Goal: Use online tool/utility

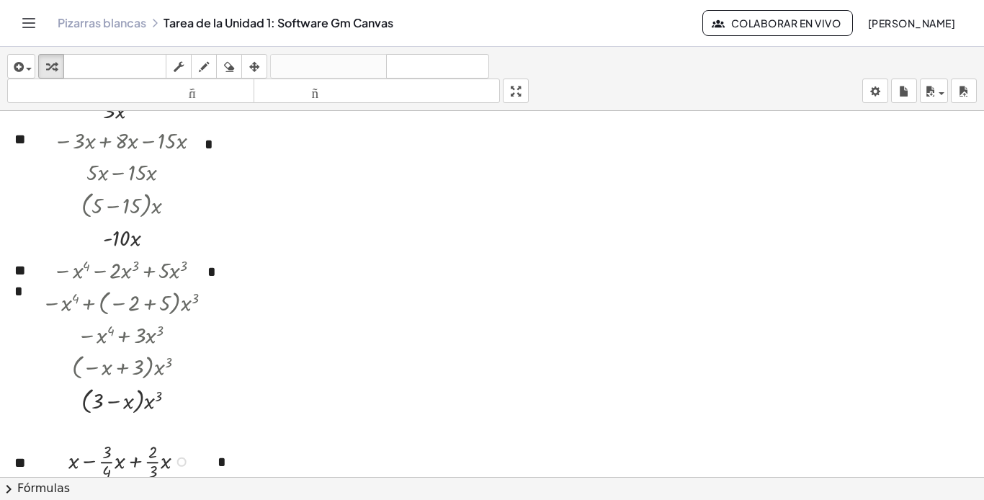
scroll to position [360, 0]
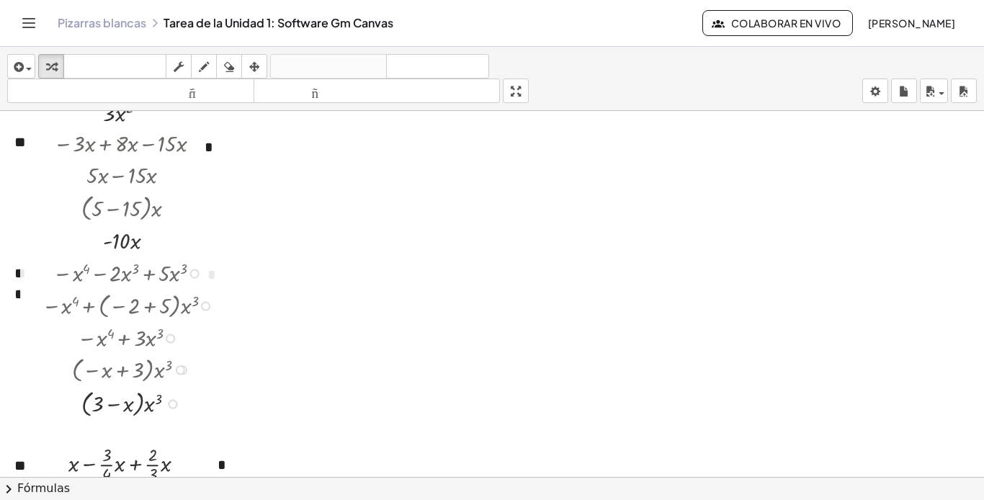
click at [29, 275] on div at bounding box center [31, 338] width 22 height 171
drag, startPoint x: 571, startPoint y: 326, endPoint x: 545, endPoint y: 329, distance: 26.0
click at [565, 328] on div at bounding box center [492, 300] width 984 height 1098
click at [31, 292] on div at bounding box center [31, 338] width 22 height 171
click at [16, 296] on font "***" at bounding box center [20, 283] width 12 height 35
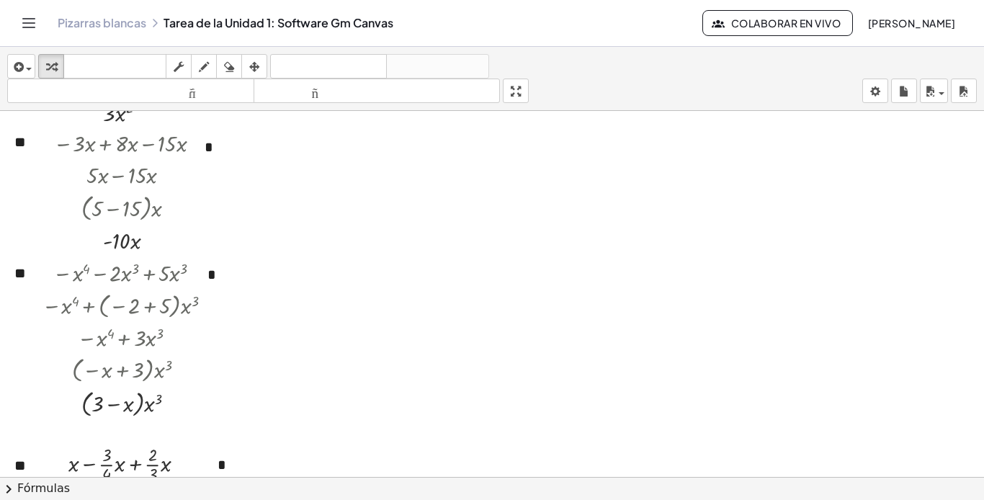
click at [524, 294] on div at bounding box center [492, 300] width 984 height 1098
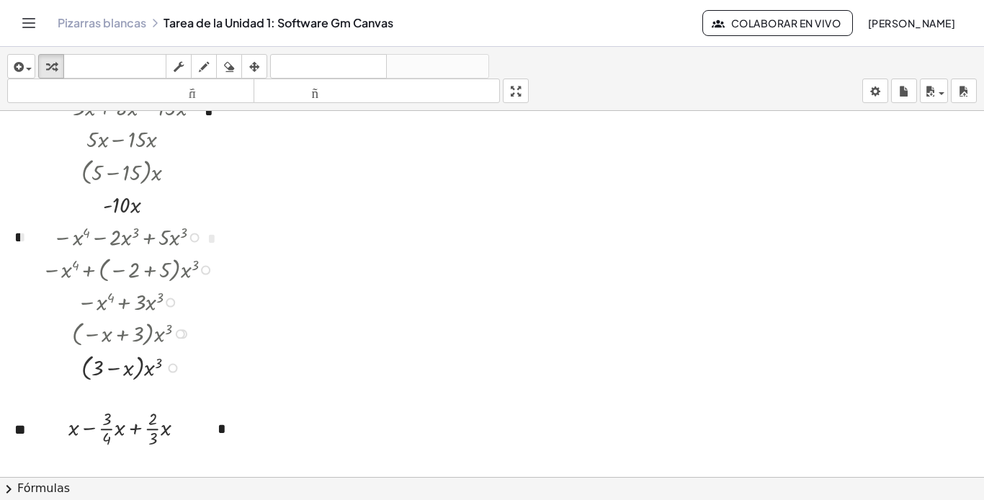
scroll to position [432, 0]
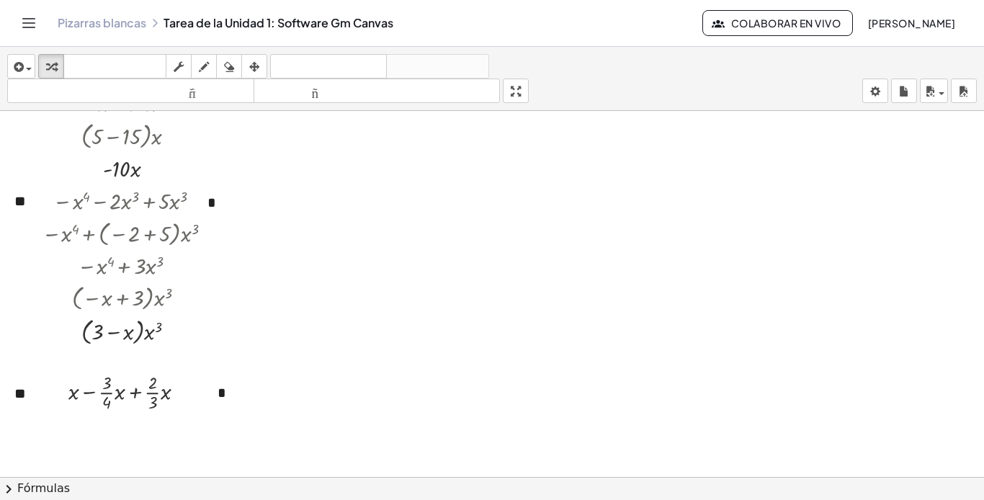
click at [802, 280] on div at bounding box center [492, 228] width 984 height 1098
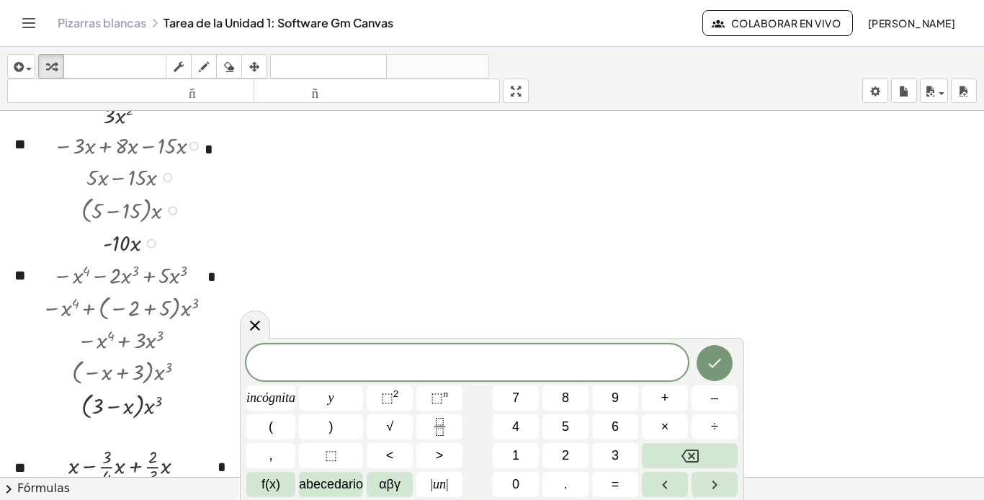
scroll to position [360, 0]
click at [27, 274] on div at bounding box center [31, 338] width 22 height 171
click at [14, 282] on button "+" at bounding box center [12, 271] width 27 height 24
click at [21, 249] on button "-" at bounding box center [11, 246] width 22 height 24
click at [31, 280] on div at bounding box center [31, 339] width 22 height 171
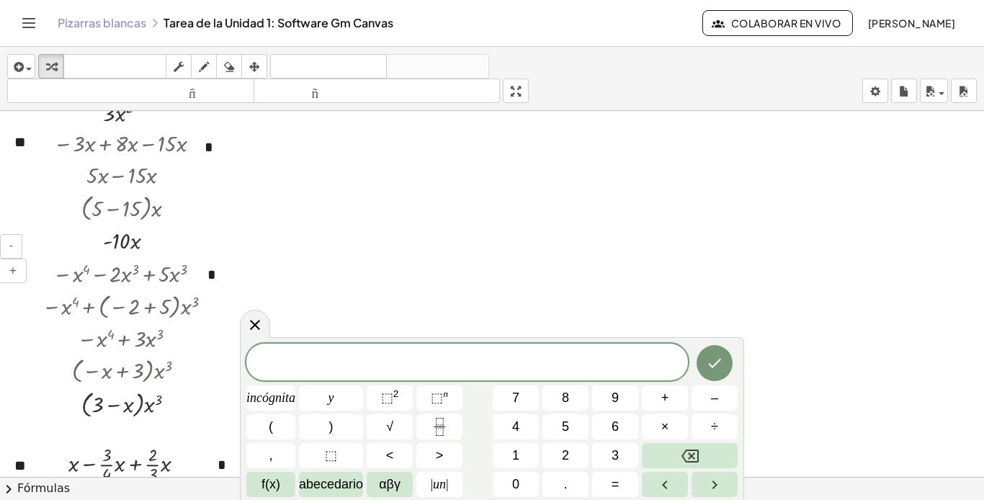
click at [15, 292] on div "**" at bounding box center [21, 274] width 42 height 50
click at [22, 288] on div at bounding box center [31, 339] width 22 height 171
click at [14, 290] on div at bounding box center [7, 274] width 14 height 50
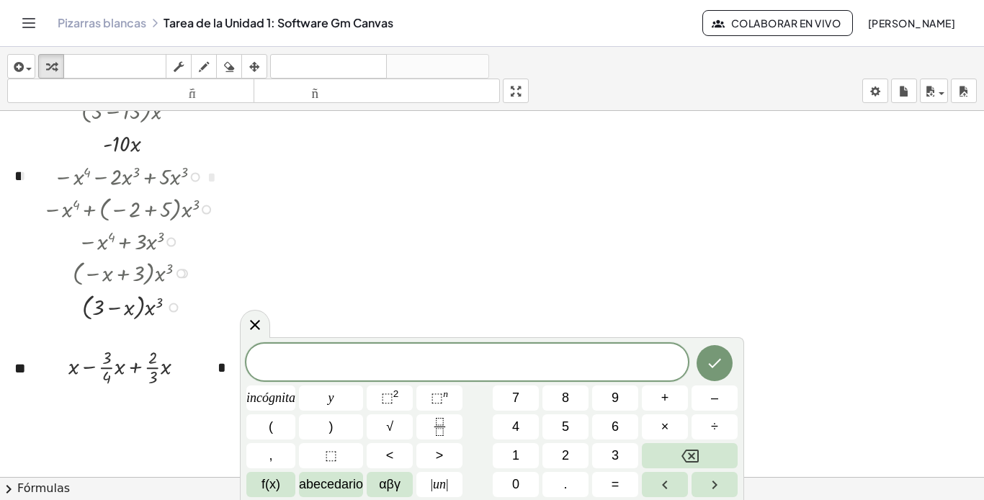
scroll to position [432, 0]
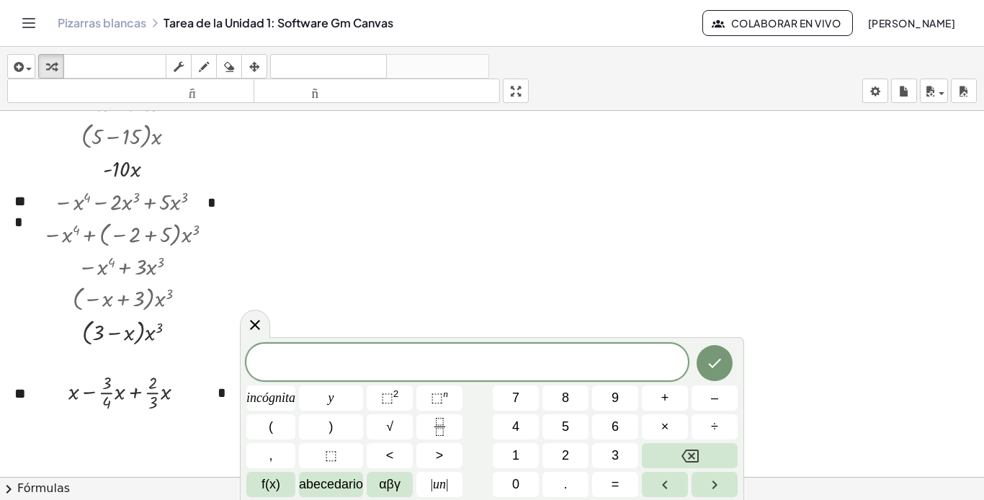
click at [512, 236] on div at bounding box center [492, 228] width 984 height 1098
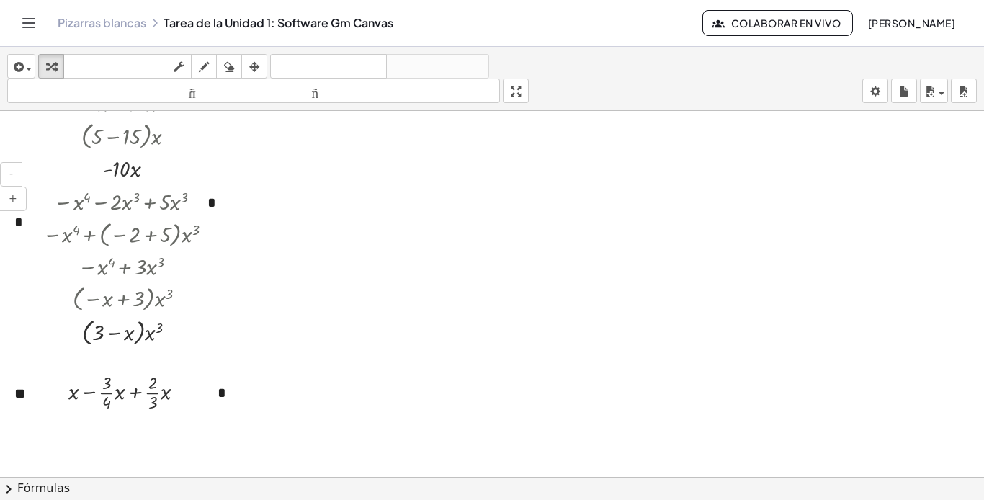
click at [14, 235] on div "***" at bounding box center [21, 212] width 42 height 70
click at [248, 66] on div "button" at bounding box center [254, 66] width 19 height 17
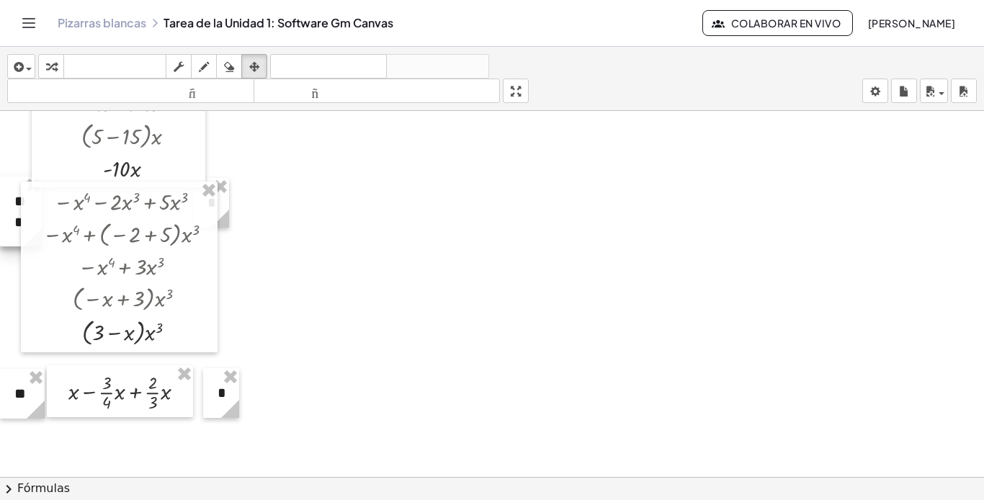
click at [10, 245] on div at bounding box center [21, 212] width 42 height 70
drag, startPoint x: 223, startPoint y: 217, endPoint x: 244, endPoint y: 221, distance: 22.0
click at [244, 221] on div "**********" at bounding box center [492, 228] width 984 height 1098
click at [316, 267] on div at bounding box center [492, 228] width 984 height 1098
click at [8, 243] on div at bounding box center [21, 212] width 42 height 70
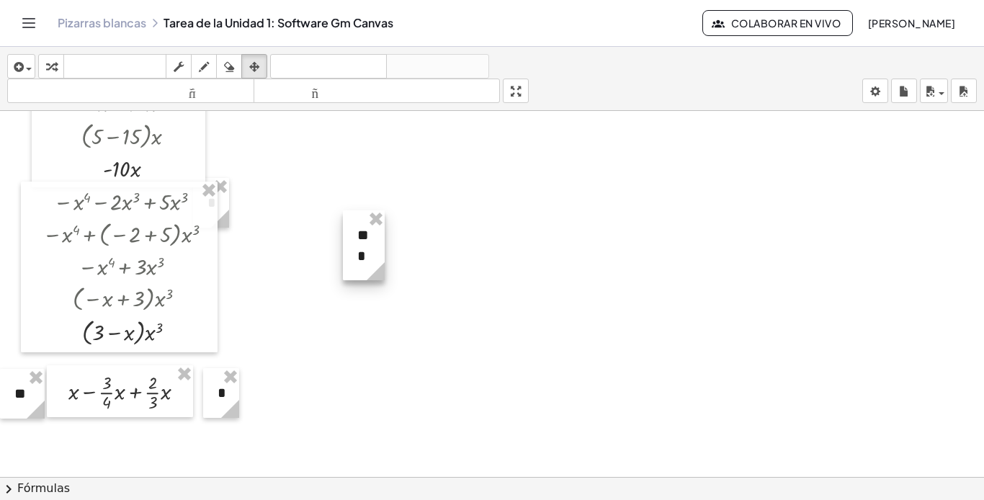
drag, startPoint x: 8, startPoint y: 243, endPoint x: 371, endPoint y: 275, distance: 364.6
click at [360, 275] on div at bounding box center [364, 245] width 42 height 70
drag, startPoint x: 402, startPoint y: 266, endPoint x: 409, endPoint y: 254, distance: 13.9
click at [409, 254] on icon at bounding box center [407, 250] width 18 height 18
drag, startPoint x: 395, startPoint y: 242, endPoint x: 393, endPoint y: 232, distance: 10.3
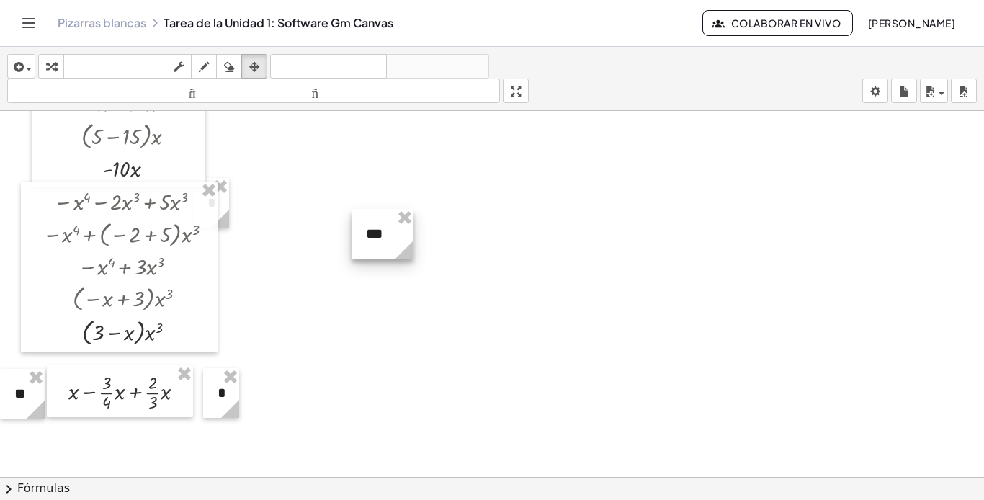
click at [393, 232] on div "- + ***" at bounding box center [383, 234] width 62 height 50
drag, startPoint x: 381, startPoint y: 241, endPoint x: 6, endPoint y: 209, distance: 376.0
click at [6, 209] on div at bounding box center [31, 202] width 62 height 50
click at [609, 169] on div at bounding box center [492, 228] width 984 height 1098
click at [52, 68] on icon "button" at bounding box center [51, 66] width 10 height 17
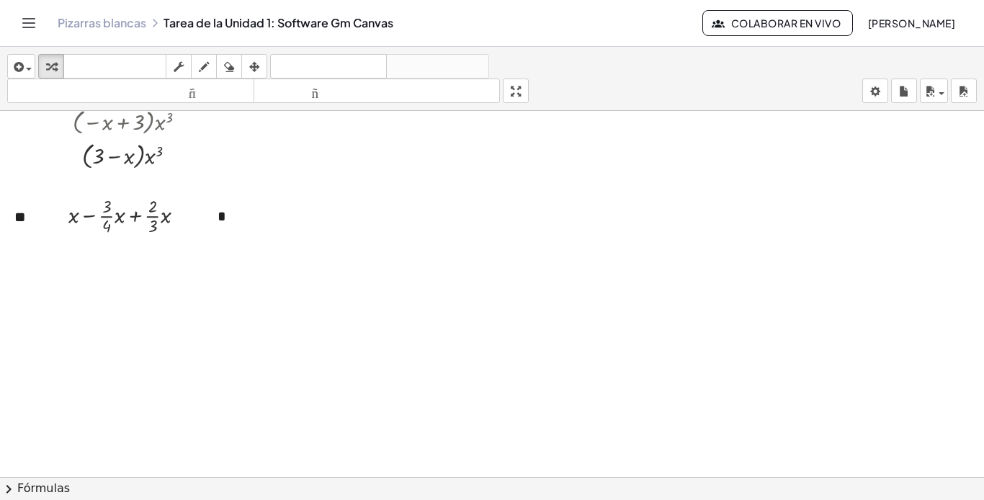
scroll to position [504, 0]
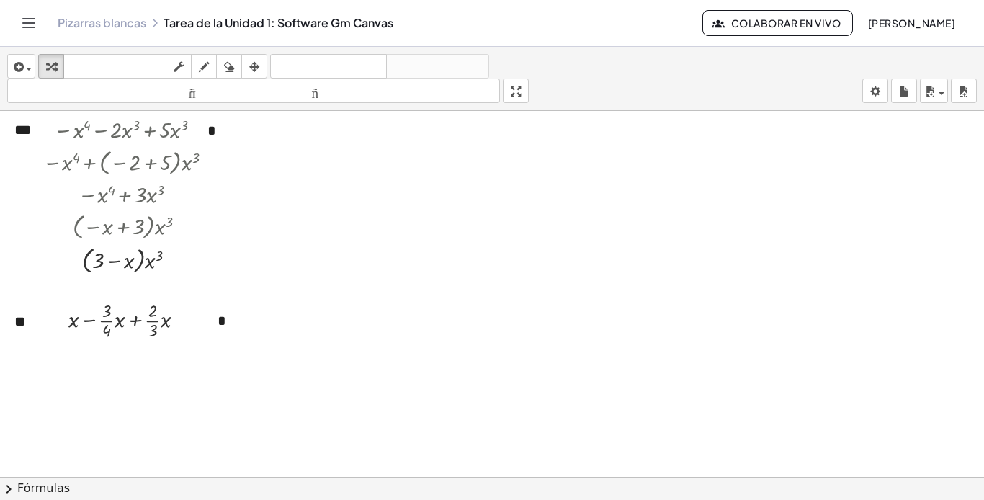
click at [772, 22] on font "Colaborar en vivo" at bounding box center [786, 23] width 110 height 13
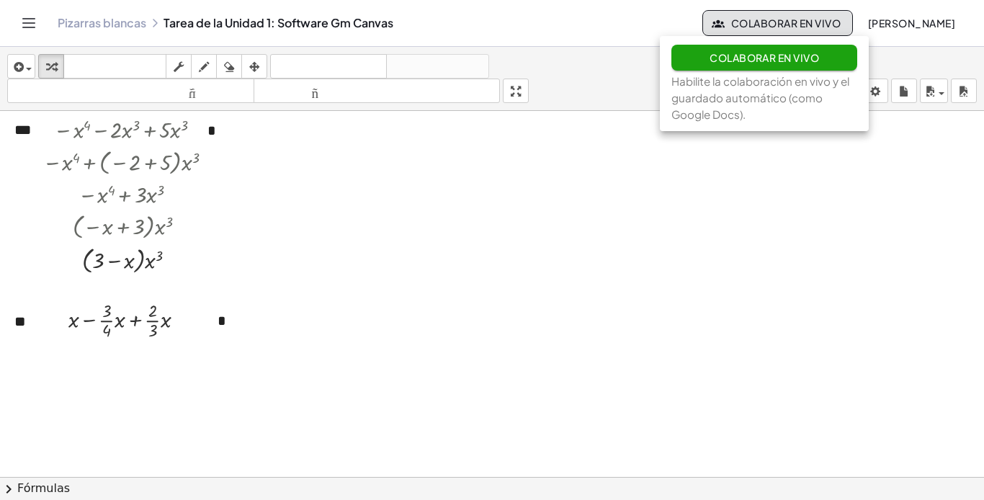
click at [801, 56] on font "Colaborar en vivo" at bounding box center [765, 57] width 110 height 13
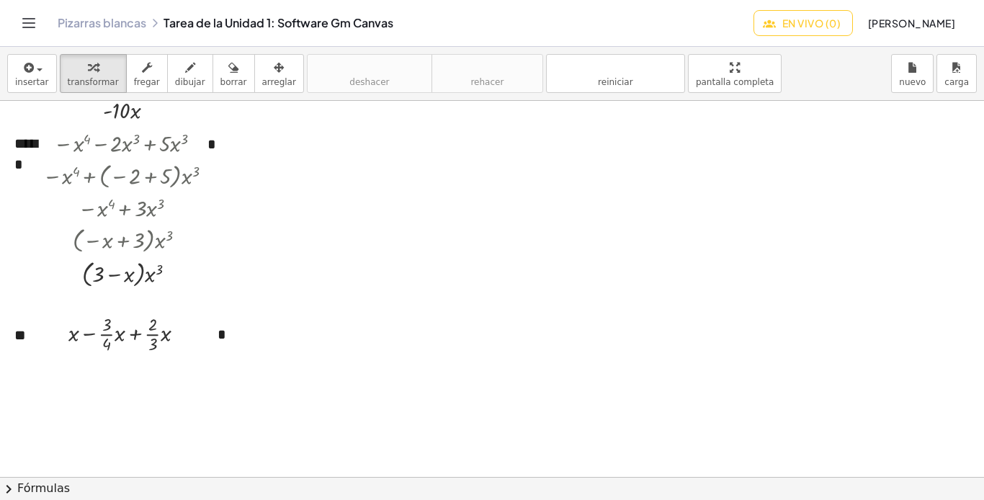
scroll to position [462, 0]
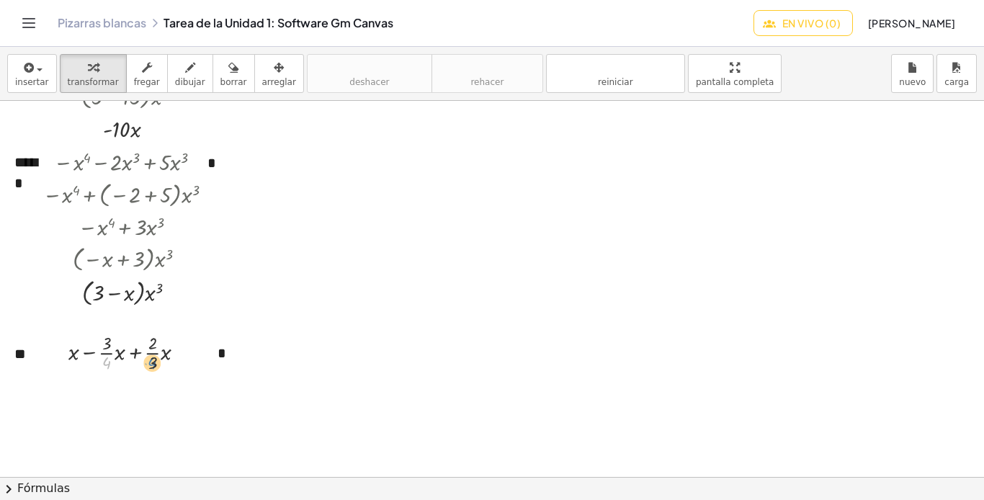
drag, startPoint x: 109, startPoint y: 365, endPoint x: 158, endPoint y: 370, distance: 49.3
click at [154, 367] on div at bounding box center [132, 351] width 143 height 45
drag, startPoint x: 112, startPoint y: 364, endPoint x: 156, endPoint y: 363, distance: 44.7
click at [156, 363] on div at bounding box center [132, 351] width 143 height 45
